Goal: Download file/media

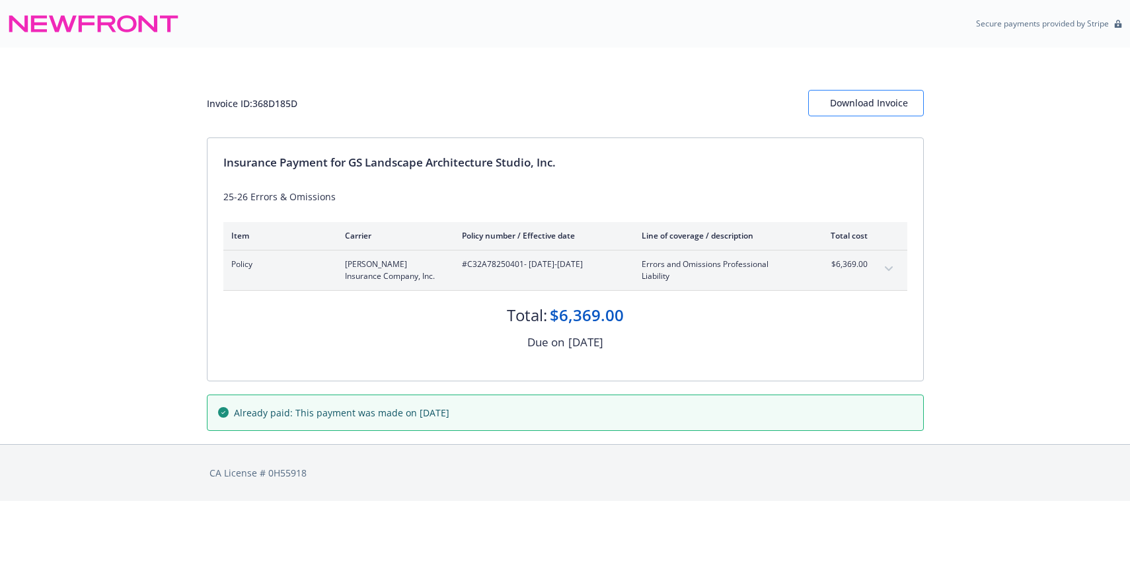
click at [867, 98] on div "Download Invoice" at bounding box center [866, 103] width 72 height 25
click at [898, 100] on div "Download Invoice" at bounding box center [866, 103] width 72 height 25
